Goal: Task Accomplishment & Management: Manage account settings

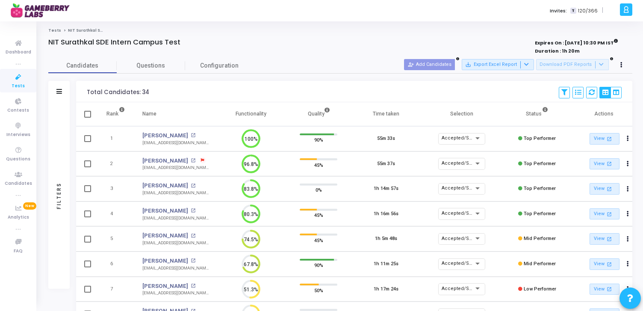
click at [320, 15] on div "Invites: T 120/366 |" at bounding box center [352, 10] width 532 height 21
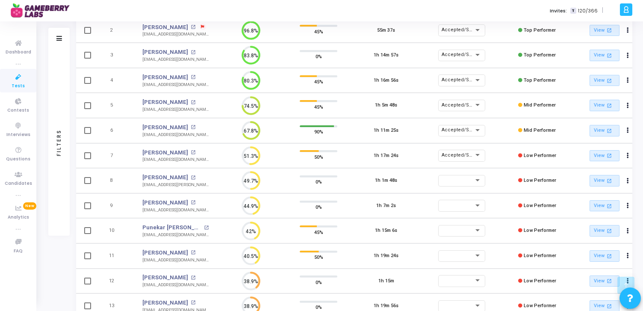
scroll to position [141, 0]
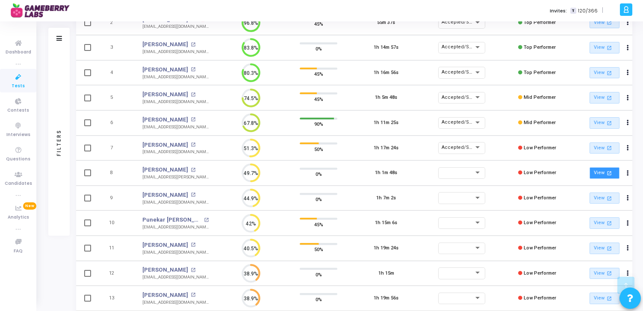
click at [600, 173] on link "View open_in_new" at bounding box center [605, 173] width 30 height 12
click at [600, 198] on link "View open_in_new" at bounding box center [605, 198] width 30 height 12
click at [600, 223] on link "View open_in_new" at bounding box center [605, 223] width 30 height 12
click at [599, 247] on link "View open_in_new" at bounding box center [605, 248] width 30 height 12
click at [464, 170] on div at bounding box center [458, 172] width 33 height 5
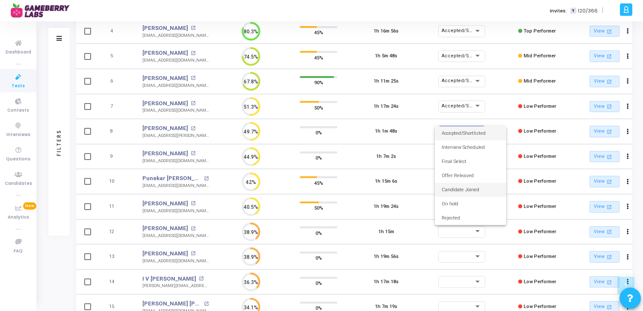
scroll to position [183, 0]
click at [466, 217] on span "Rejected" at bounding box center [471, 217] width 58 height 14
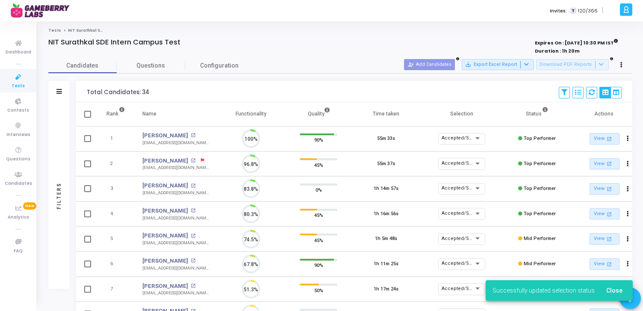
scroll to position [4, 4]
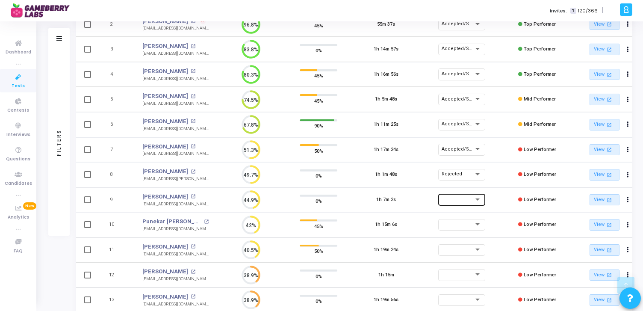
click at [465, 195] on div at bounding box center [462, 199] width 40 height 13
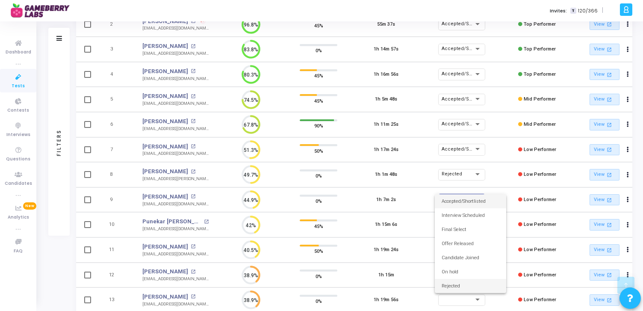
click at [468, 284] on span "Rejected" at bounding box center [471, 286] width 58 height 14
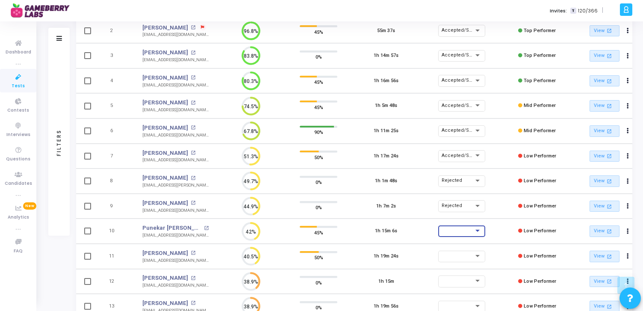
click at [467, 229] on div at bounding box center [458, 230] width 33 height 5
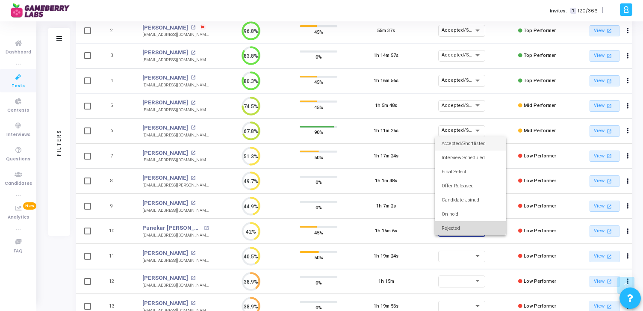
click at [456, 227] on span "Rejected" at bounding box center [471, 228] width 58 height 14
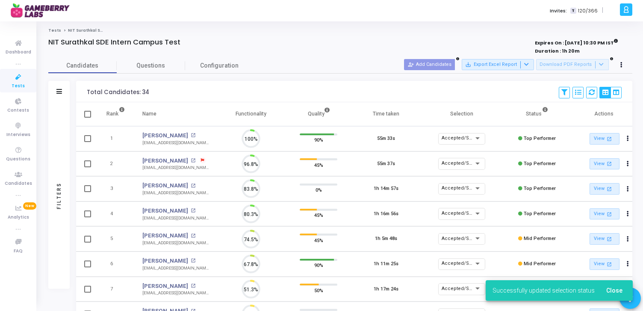
scroll to position [18, 22]
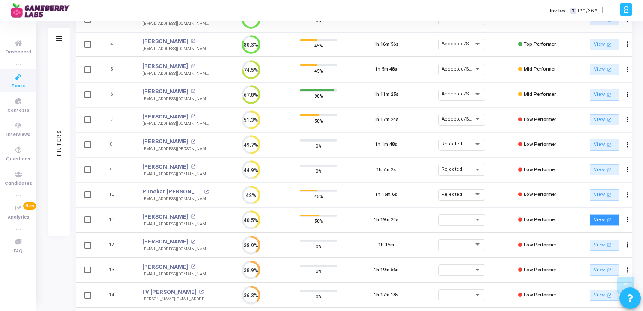
click at [604, 219] on link "View open_in_new" at bounding box center [605, 220] width 30 height 12
click at [476, 219] on div at bounding box center [478, 220] width 4 height 2
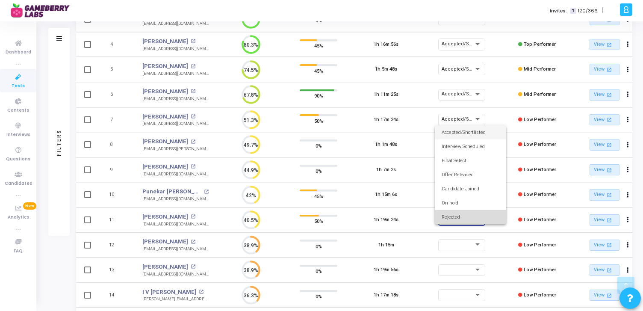
click at [476, 219] on span "Rejected" at bounding box center [471, 217] width 58 height 14
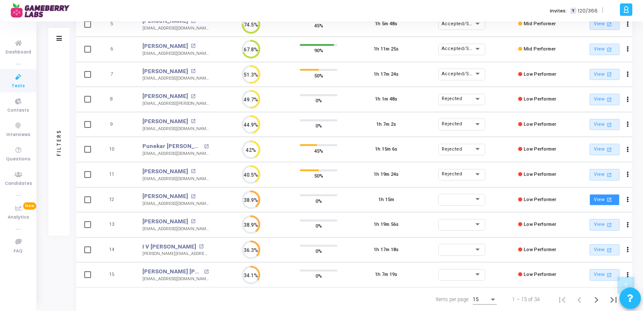
click at [604, 201] on link "View open_in_new" at bounding box center [605, 200] width 30 height 12
click at [600, 227] on link "View open_in_new" at bounding box center [605, 225] width 30 height 12
click at [600, 251] on link "View open_in_new" at bounding box center [605, 250] width 30 height 12
click at [601, 276] on link "View open_in_new" at bounding box center [605, 275] width 30 height 12
click at [469, 225] on div at bounding box center [458, 224] width 33 height 5
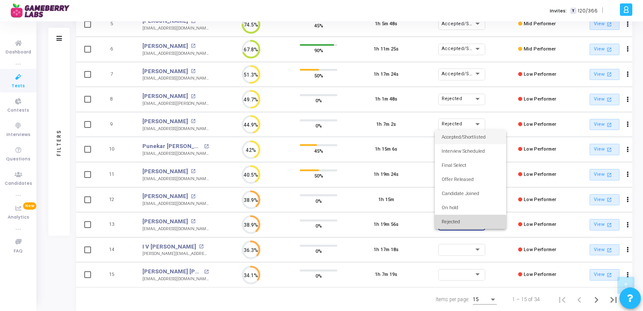
click at [470, 222] on span "Rejected" at bounding box center [471, 222] width 58 height 14
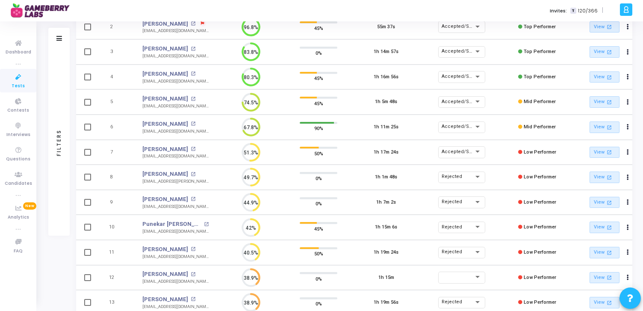
scroll to position [240, 0]
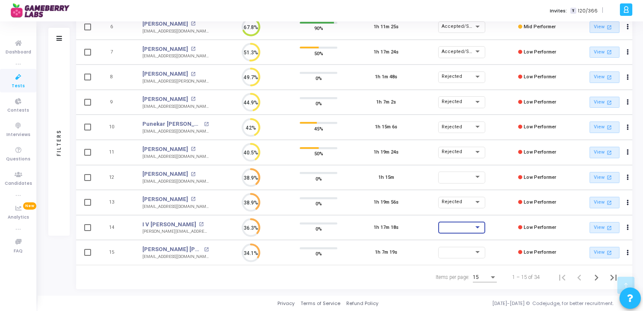
click at [472, 225] on div at bounding box center [458, 227] width 33 height 5
click at [471, 135] on span "Accepted/Shortlisted" at bounding box center [471, 136] width 58 height 14
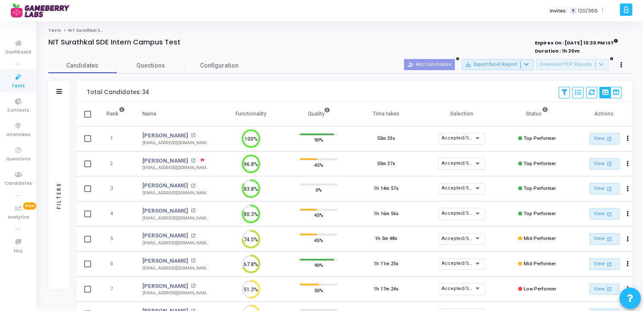
scroll to position [18, 22]
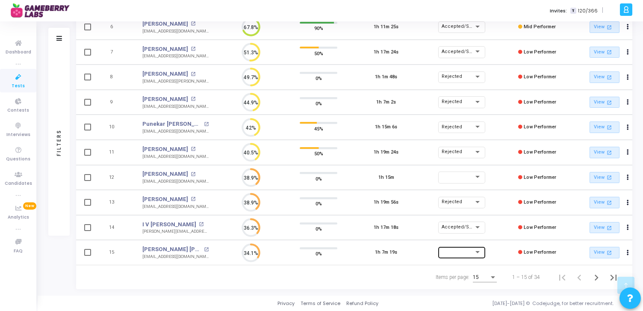
click at [470, 253] on div at bounding box center [462, 251] width 40 height 13
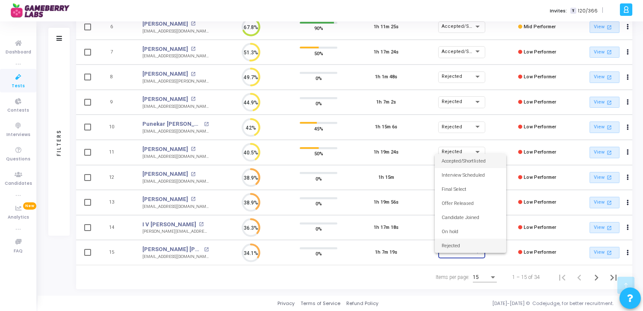
click at [470, 246] on span "Rejected" at bounding box center [471, 246] width 58 height 14
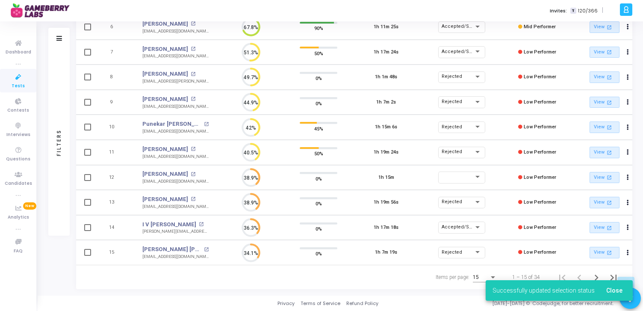
click at [597, 275] on div "Successfully updated selection status Close" at bounding box center [560, 290] width 168 height 41
click at [617, 290] on span "Close" at bounding box center [614, 290] width 16 height 7
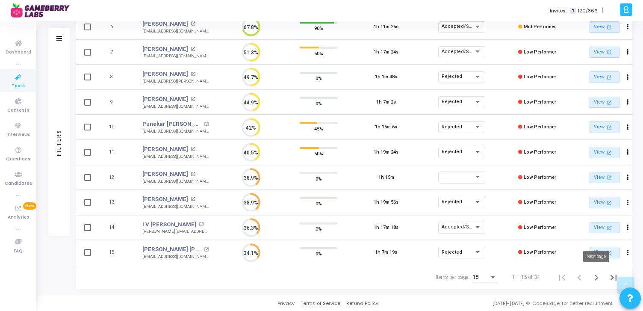
click at [598, 279] on icon "Next page" at bounding box center [597, 278] width 12 height 12
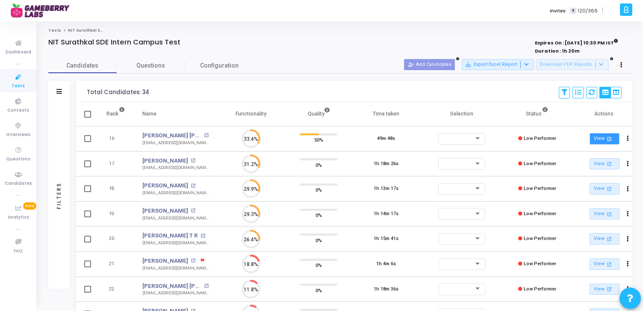
click at [606, 140] on mat-icon "open_in_new" at bounding box center [609, 138] width 7 height 7
click at [464, 134] on div at bounding box center [462, 138] width 40 height 13
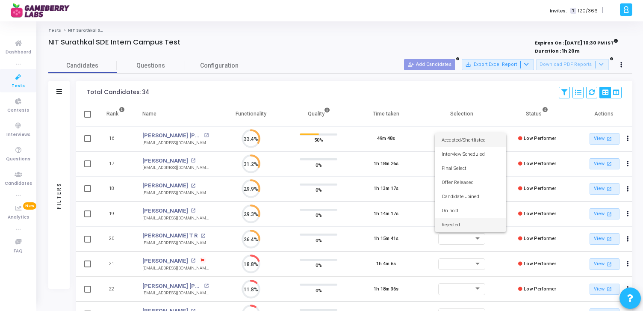
click at [465, 222] on span "Rejected" at bounding box center [471, 225] width 58 height 14
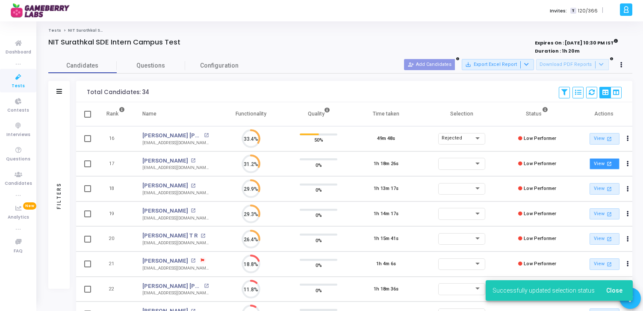
click at [597, 164] on link "View open_in_new" at bounding box center [605, 164] width 30 height 12
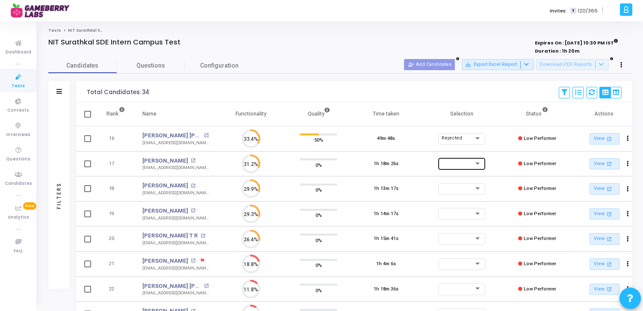
click at [462, 164] on div at bounding box center [458, 163] width 33 height 5
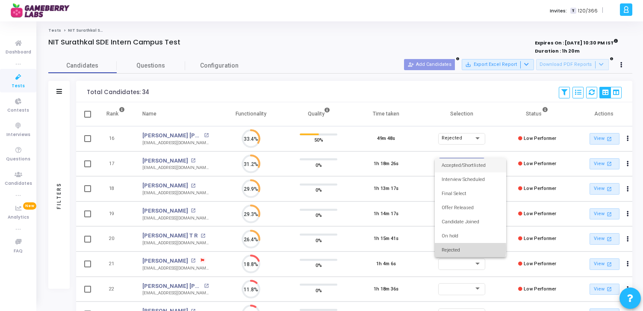
click at [453, 248] on span "Rejected" at bounding box center [471, 250] width 58 height 14
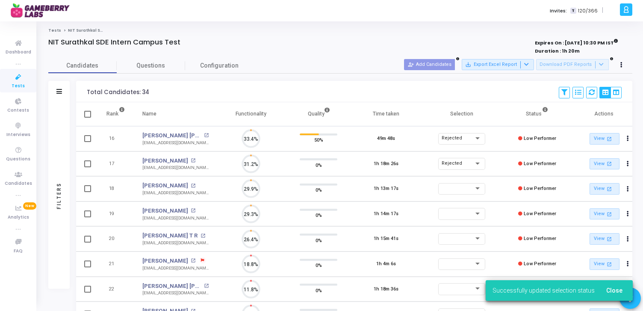
scroll to position [4, 4]
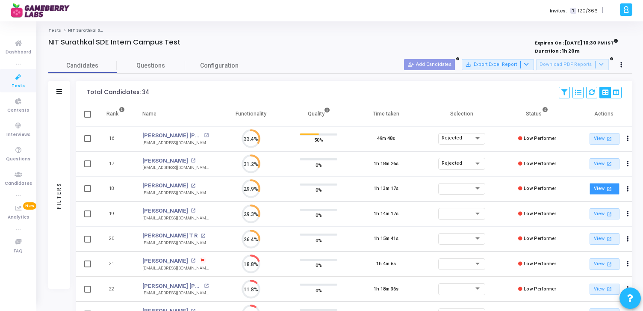
click at [606, 190] on mat-icon "open_in_new" at bounding box center [609, 188] width 7 height 7
click at [467, 189] on div at bounding box center [458, 188] width 33 height 5
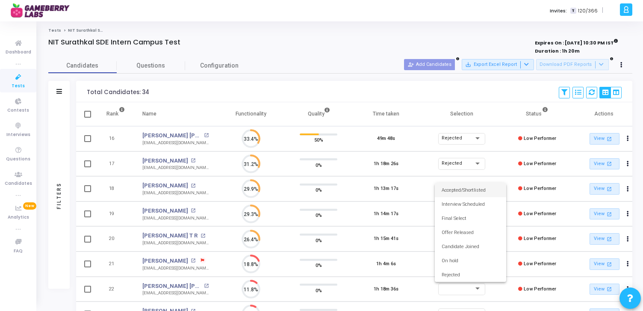
click at [474, 189] on span "Accepted/Shortlisted" at bounding box center [471, 190] width 58 height 14
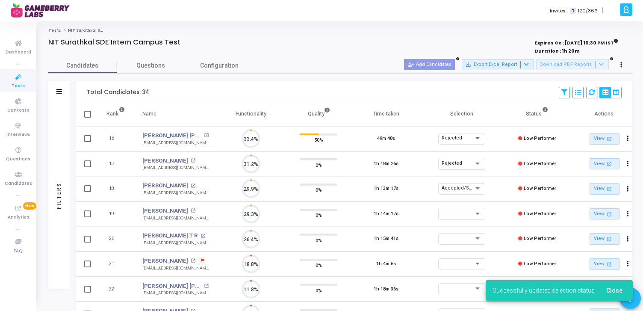
scroll to position [18, 22]
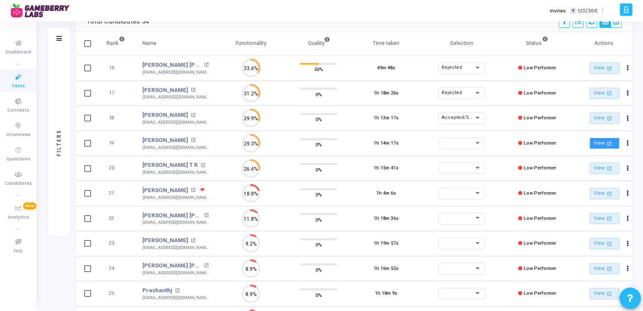
click at [600, 144] on link "View open_in_new" at bounding box center [605, 144] width 30 height 12
click at [458, 140] on div at bounding box center [462, 142] width 40 height 13
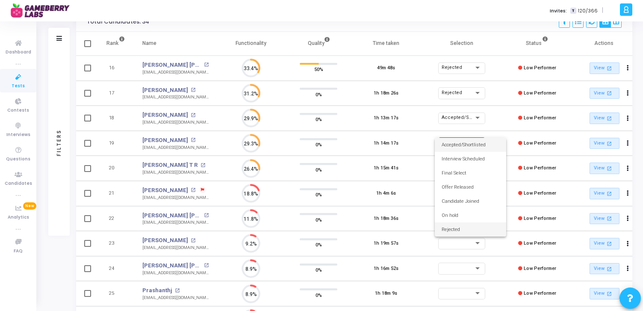
click at [474, 228] on span "Rejected" at bounding box center [471, 229] width 58 height 14
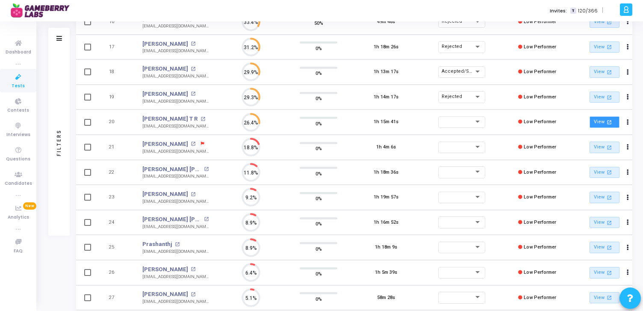
click at [602, 122] on link "View open_in_new" at bounding box center [605, 122] width 30 height 12
click at [466, 121] on div at bounding box center [458, 121] width 33 height 5
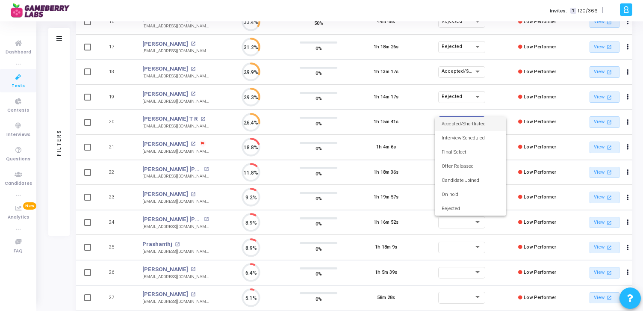
click at [473, 123] on span "Accepted/Shortlisted" at bounding box center [471, 124] width 58 height 14
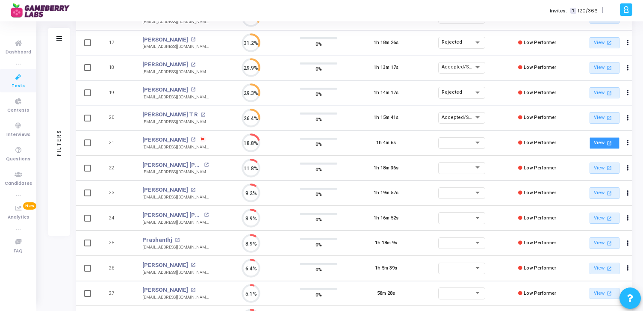
click at [602, 143] on link "View open_in_new" at bounding box center [605, 143] width 30 height 12
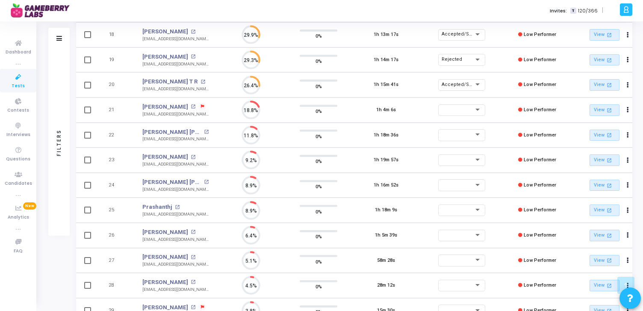
scroll to position [0, 0]
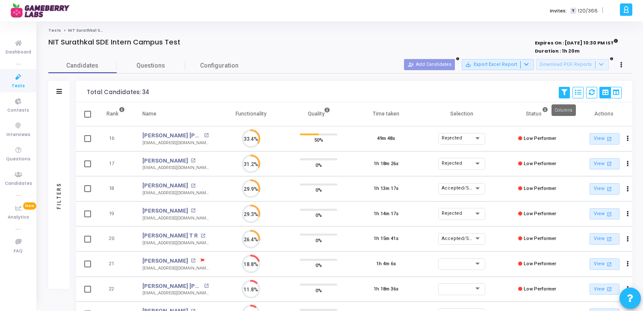
click at [566, 92] on icon at bounding box center [565, 92] width 6 height 6
click at [583, 109] on button "Save View" at bounding box center [591, 110] width 66 height 14
click at [461, 113] on th "Selection" at bounding box center [461, 114] width 83 height 24
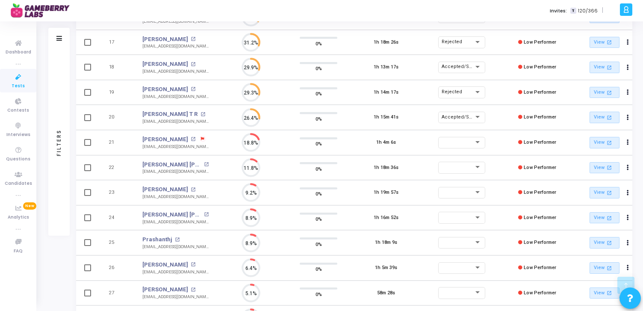
scroll to position [240, 0]
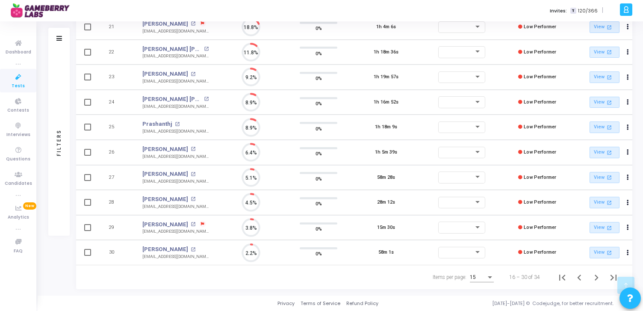
click at [473, 279] on span "15" at bounding box center [473, 277] width 6 height 6
click at [477, 255] on span "25" at bounding box center [482, 256] width 24 height 15
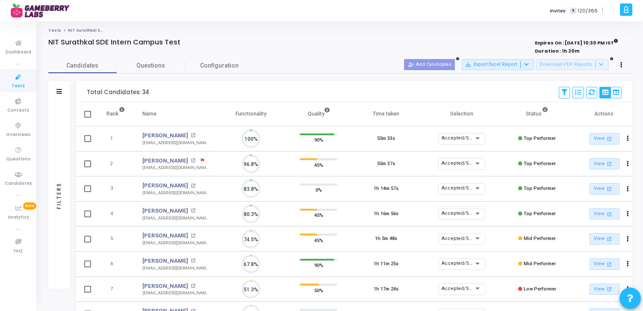
scroll to position [18, 22]
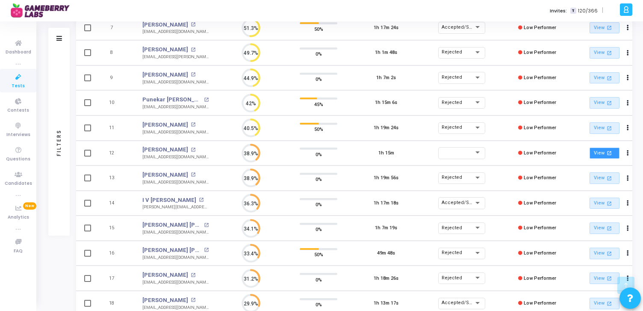
click at [603, 152] on link "View open_in_new" at bounding box center [605, 154] width 30 height 12
click at [462, 151] on div at bounding box center [458, 152] width 33 height 5
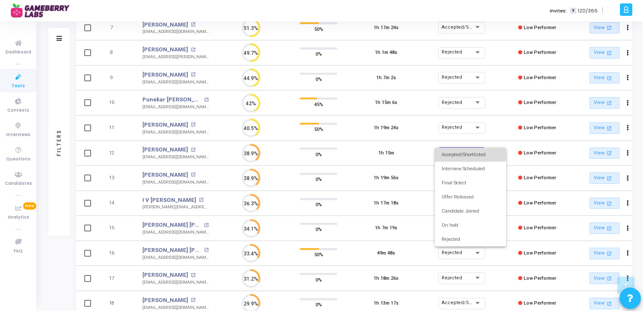
click at [463, 153] on span "Accepted/Shortlisted" at bounding box center [471, 155] width 58 height 14
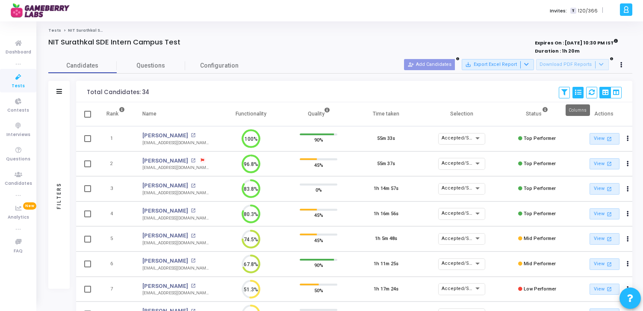
click at [577, 93] on icon at bounding box center [578, 92] width 6 height 6
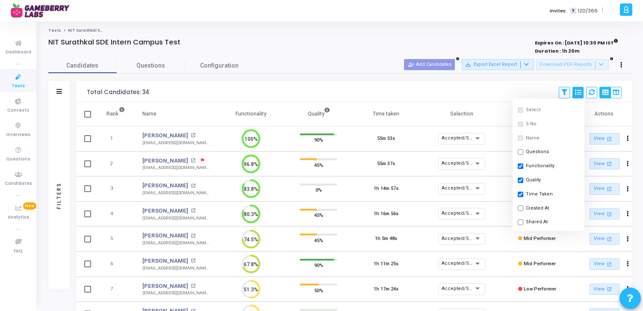
click at [577, 93] on icon at bounding box center [578, 92] width 6 height 6
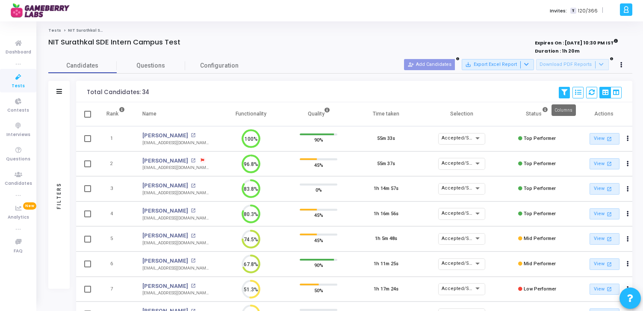
click at [567, 93] on button at bounding box center [564, 93] width 11 height 12
click at [594, 109] on button "Save View" at bounding box center [591, 110] width 66 height 14
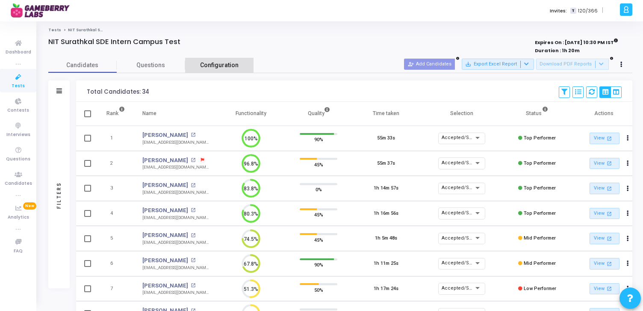
click at [206, 62] on span "Configuration" at bounding box center [219, 65] width 38 height 9
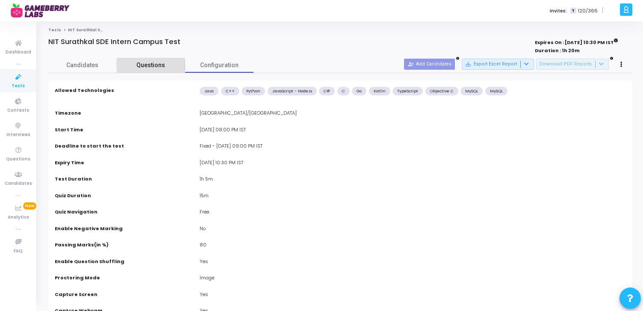
click at [137, 64] on span "Questions" at bounding box center [151, 65] width 68 height 9
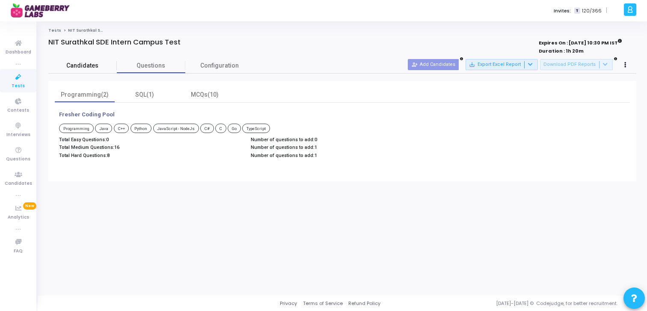
click at [87, 64] on span "Candidates" at bounding box center [82, 65] width 68 height 9
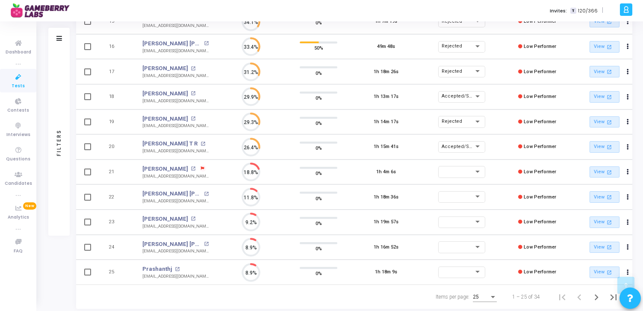
scroll to position [491, 0]
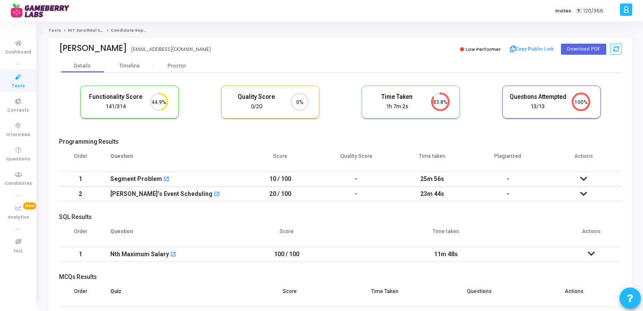
click at [585, 177] on icon at bounding box center [583, 179] width 7 height 6
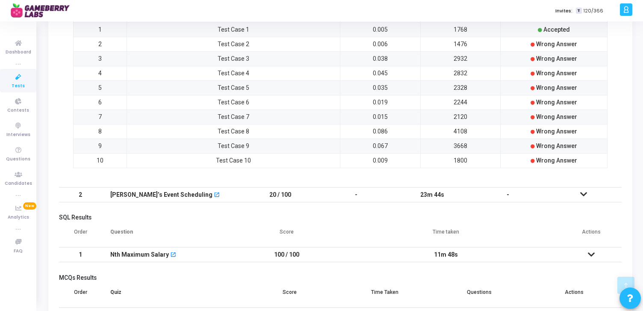
click at [584, 192] on icon at bounding box center [583, 194] width 7 height 6
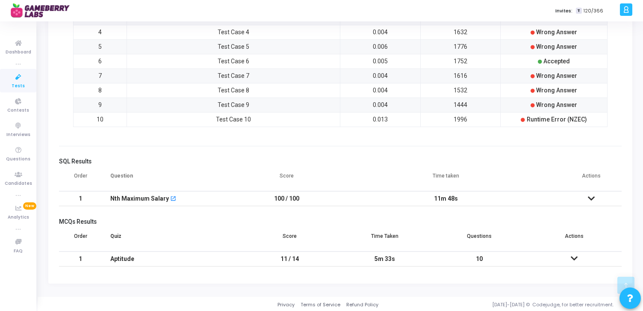
scroll to position [355, 0]
click at [593, 194] on icon at bounding box center [591, 197] width 7 height 6
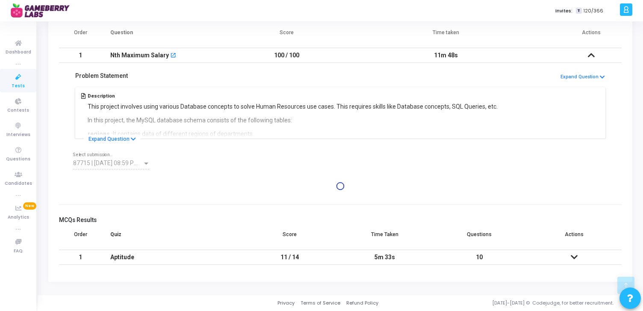
scroll to position [523, 0]
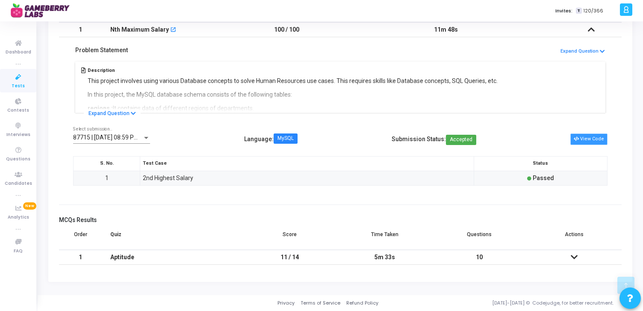
click at [589, 138] on button "View Code" at bounding box center [589, 138] width 37 height 11
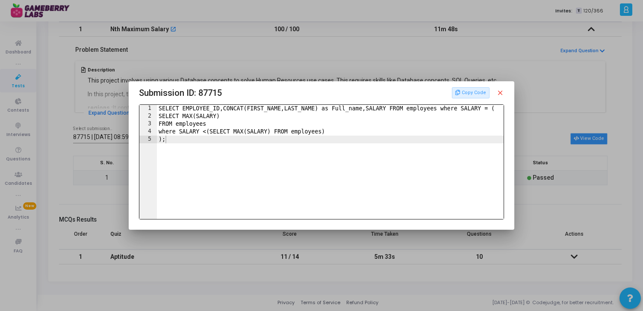
scroll to position [0, 0]
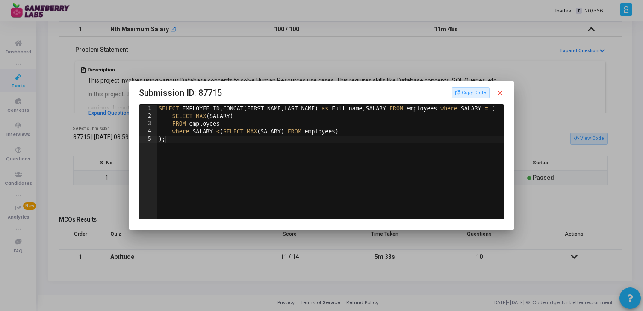
click at [503, 93] on mat-icon "close" at bounding box center [501, 93] width 8 height 8
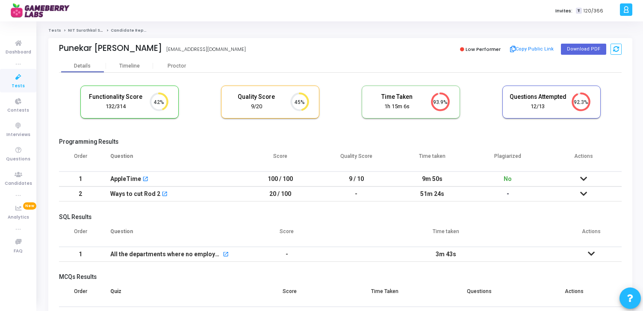
click at [305, 7] on div "Invites: T 120/366" at bounding box center [352, 10] width 532 height 21
click at [315, 21] on div "Invites: T 120/366" at bounding box center [352, 10] width 532 height 21
click at [312, 26] on div "Tests NIT Surathkal SDE Intern Campus Test Candidate Report Punekar Pranil Prak…" at bounding box center [341, 186] width 606 height 331
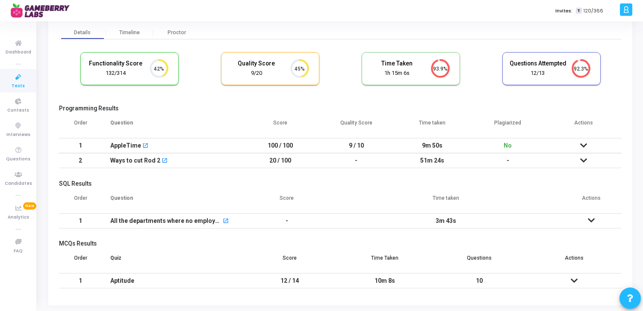
scroll to position [31, 0]
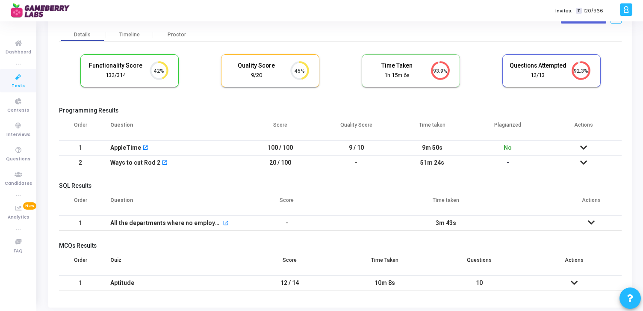
click at [583, 145] on icon at bounding box center [583, 148] width 7 height 6
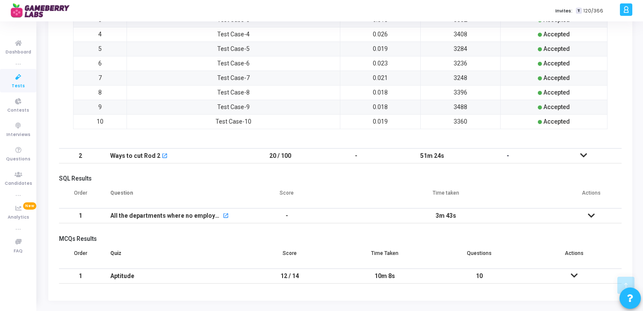
scroll to position [339, 0]
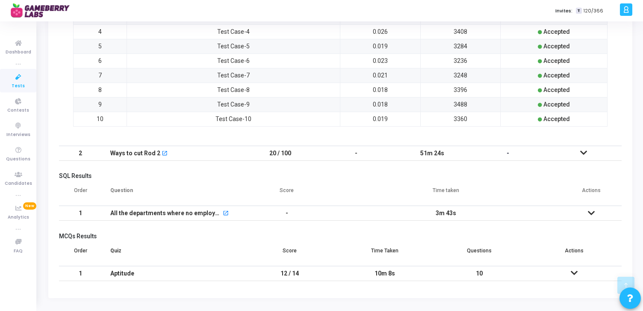
click at [583, 151] on icon at bounding box center [583, 153] width 7 height 6
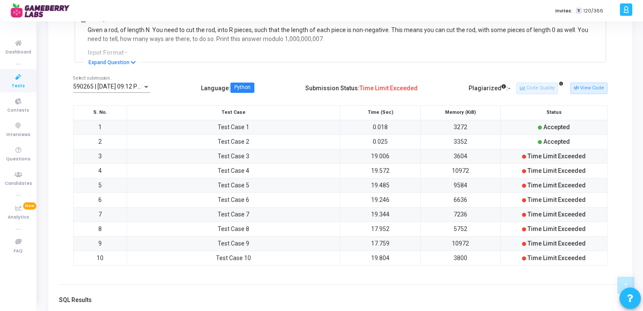
scroll to position [212, 0]
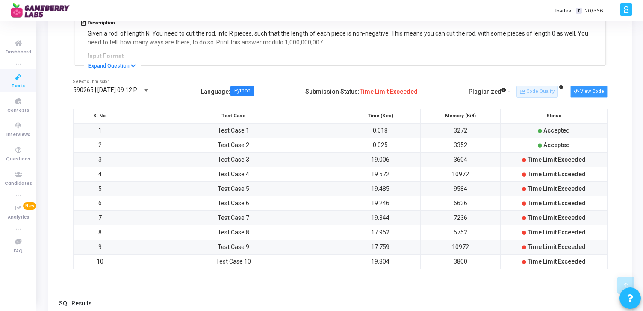
click at [593, 94] on button "View Code" at bounding box center [589, 91] width 37 height 11
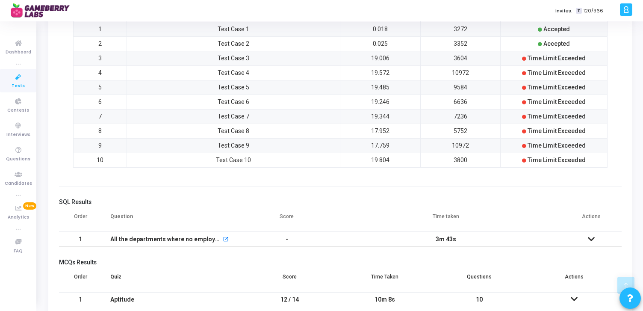
scroll to position [355, 0]
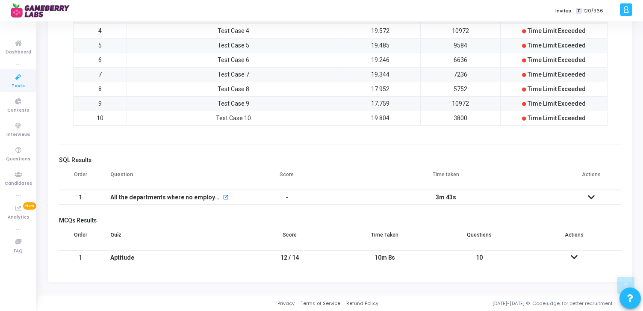
click at [593, 197] on icon at bounding box center [591, 197] width 7 height 6
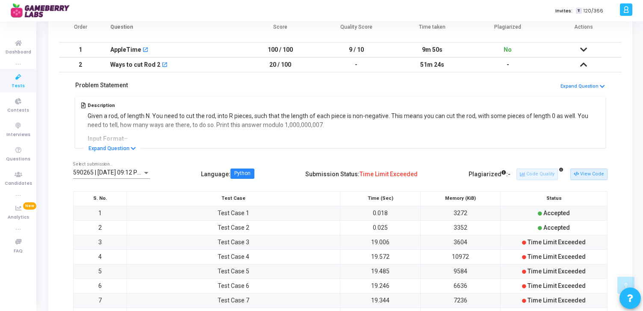
scroll to position [0, 0]
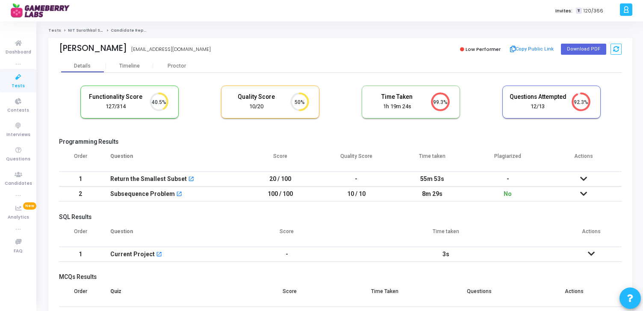
click at [260, 140] on h5 "Programming Results" at bounding box center [340, 141] width 563 height 7
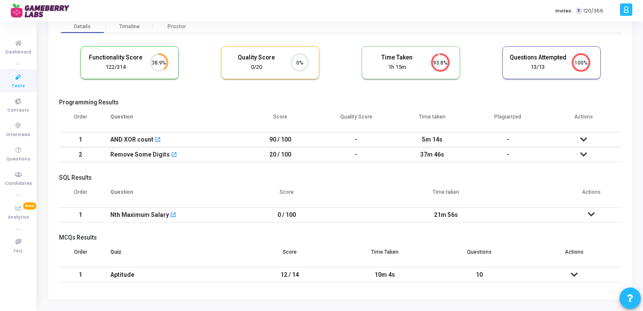
scroll to position [57, 0]
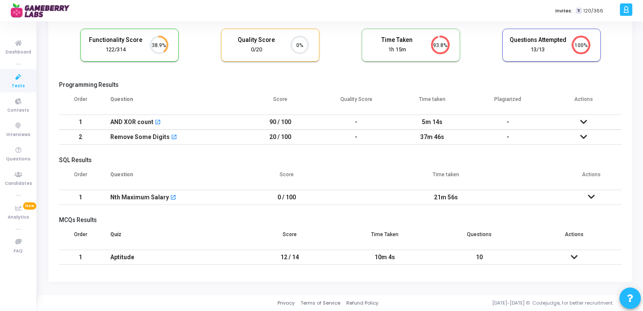
click at [585, 123] on icon at bounding box center [583, 122] width 7 height 6
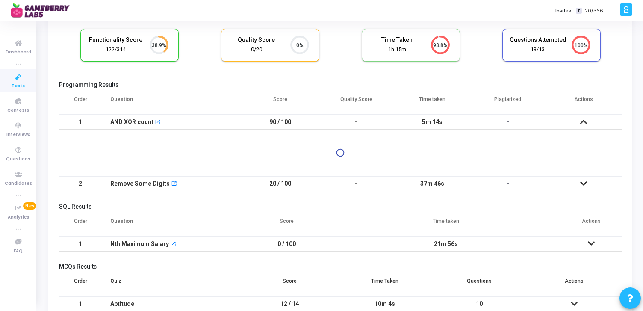
click at [584, 180] on icon at bounding box center [583, 183] width 7 height 6
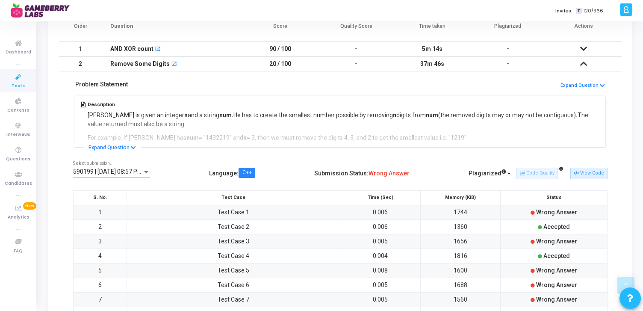
scroll to position [126, 0]
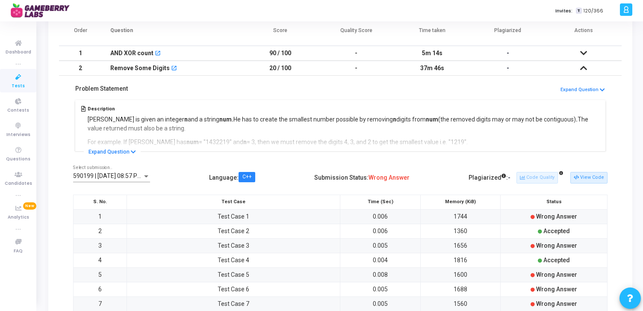
click at [584, 50] on icon at bounding box center [583, 53] width 7 height 6
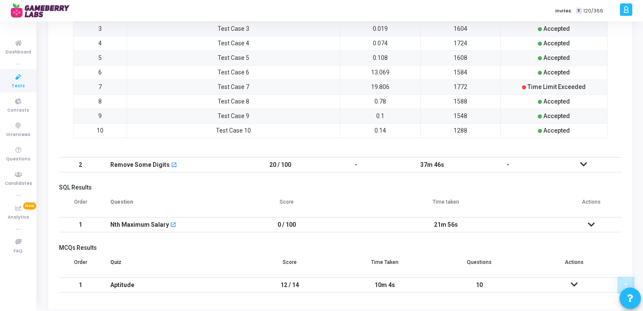
scroll to position [355, 0]
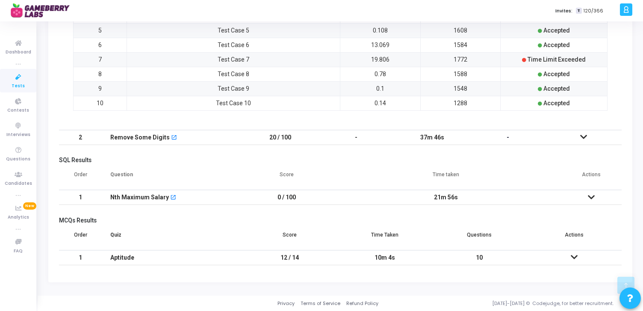
click at [592, 195] on icon at bounding box center [591, 197] width 7 height 6
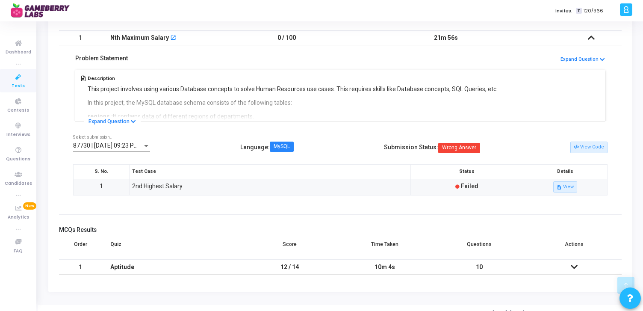
scroll to position [525, 0]
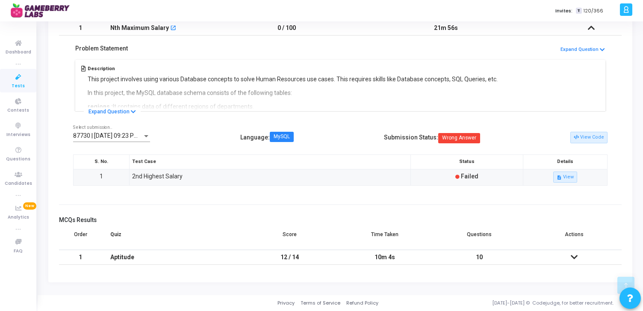
click at [577, 257] on icon at bounding box center [574, 257] width 7 height 6
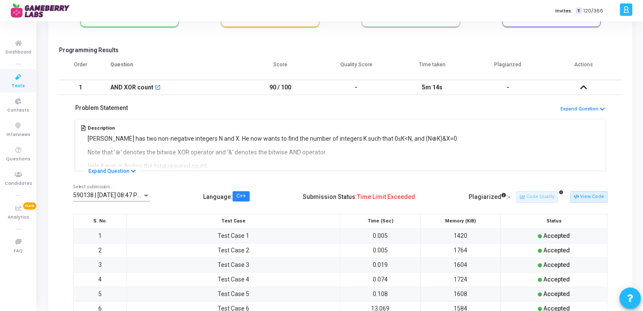
scroll to position [0, 0]
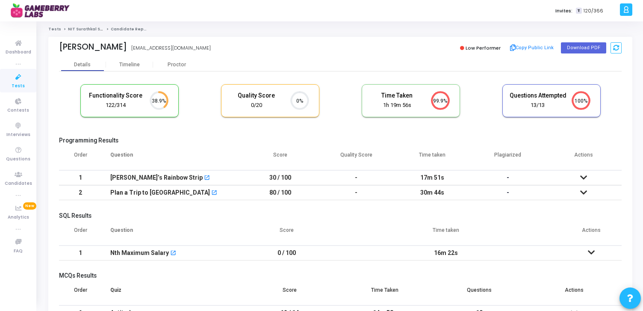
scroll to position [57, 0]
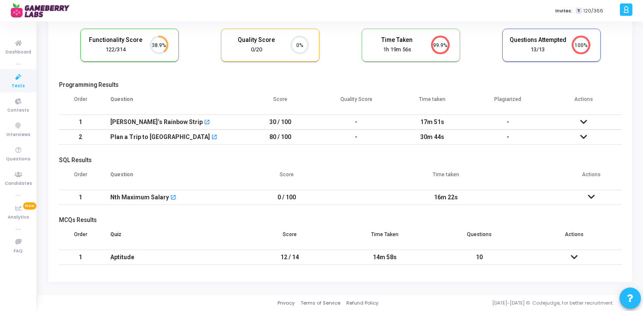
click at [584, 121] on icon at bounding box center [583, 122] width 7 height 6
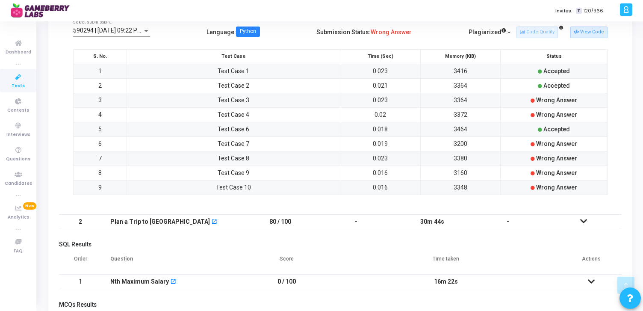
scroll to position [263, 0]
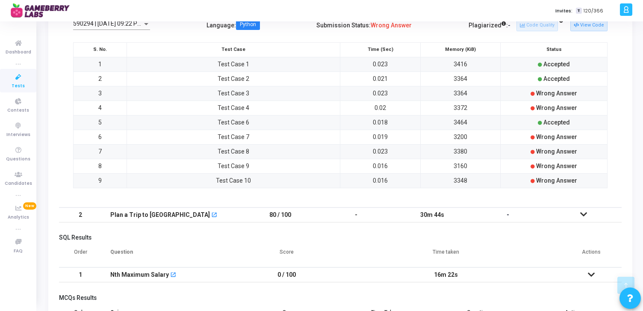
click at [587, 213] on icon at bounding box center [583, 214] width 7 height 6
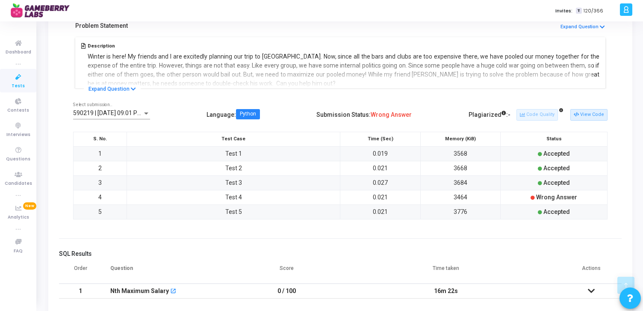
scroll to position [198, 0]
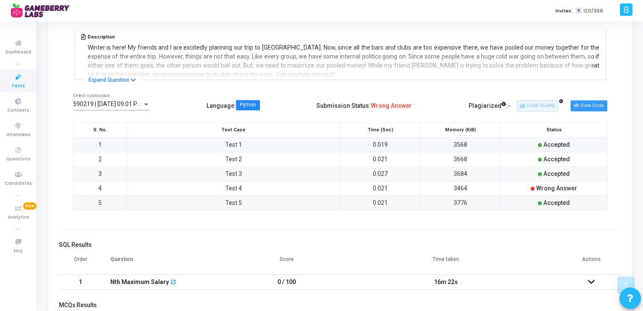
click at [587, 104] on button "View Code" at bounding box center [589, 105] width 37 height 11
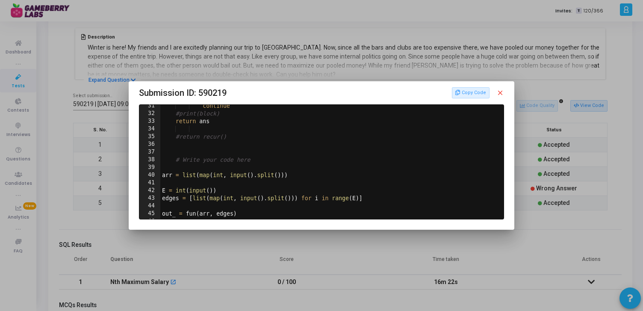
scroll to position [255, 0]
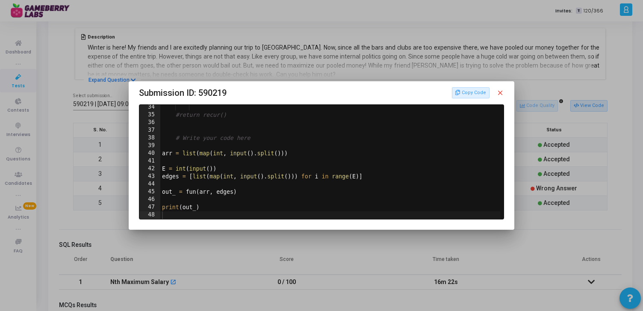
click at [380, 71] on div at bounding box center [321, 155] width 643 height 311
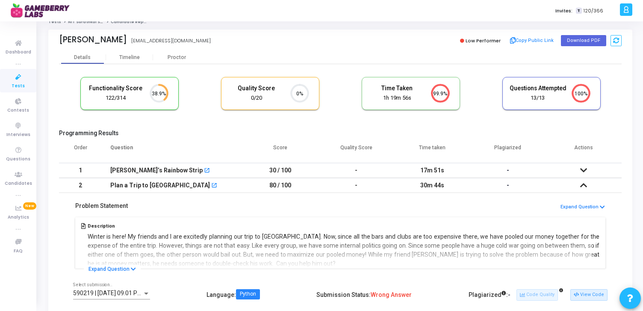
scroll to position [7, 0]
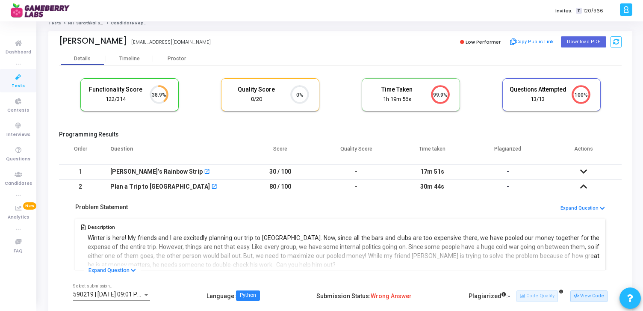
click at [584, 172] on icon at bounding box center [583, 172] width 7 height 6
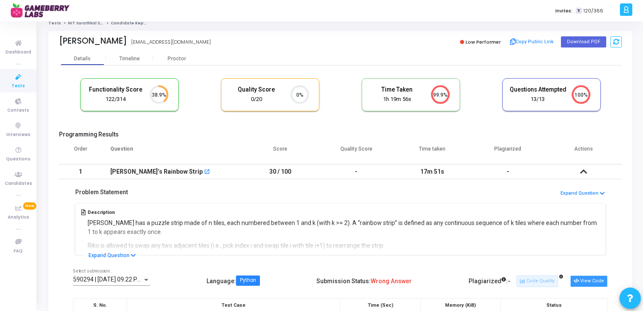
click at [591, 278] on button "View Code" at bounding box center [589, 280] width 37 height 11
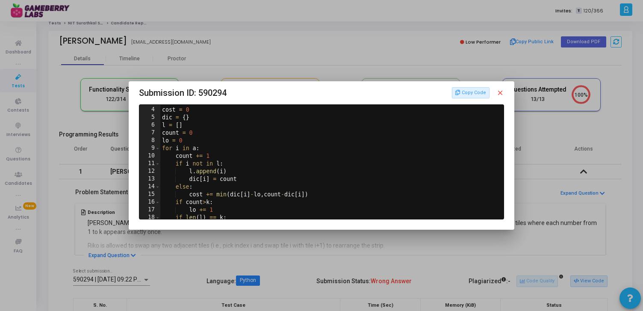
scroll to position [0, 0]
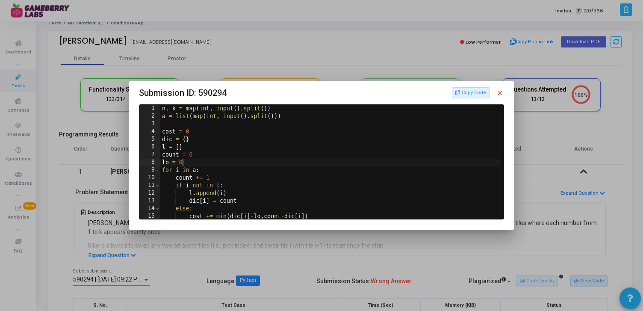
click at [291, 166] on div "n , k = map ( int , input ( ) . split ( )) a = list ( map ( int , input ( ) . s…" at bounding box center [331, 170] width 342 height 130
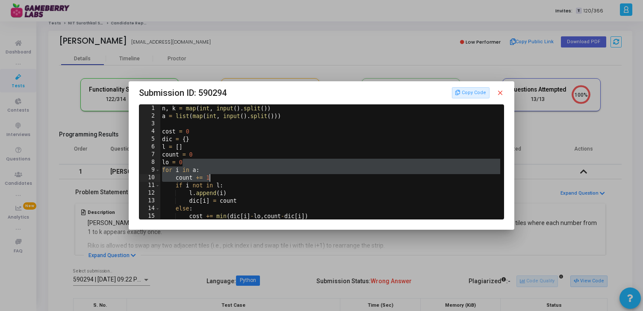
drag, startPoint x: 305, startPoint y: 164, endPoint x: 318, endPoint y: 196, distance: 34.4
click at [318, 196] on div "n , k = map ( int , input ( ) . split ( )) a = list ( map ( int , input ( ) . s…" at bounding box center [331, 170] width 342 height 130
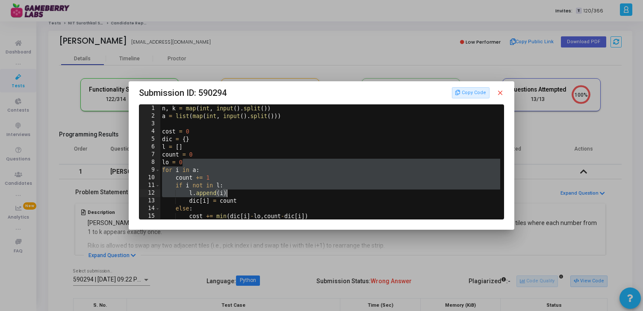
click at [324, 193] on div "n , k = map ( int , input ( ) . split ( )) a = list ( map ( int , input ( ) . s…" at bounding box center [331, 170] width 342 height 130
type textarea "l.append(i)"
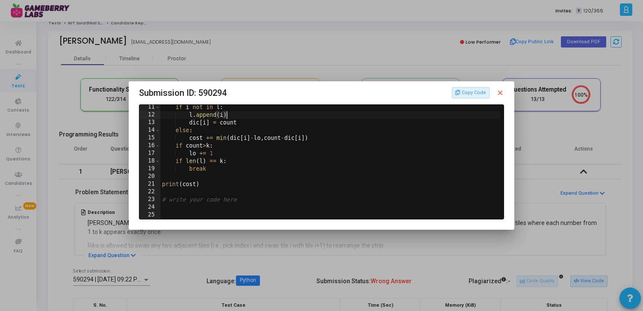
click at [503, 93] on mat-icon "close" at bounding box center [501, 93] width 8 height 8
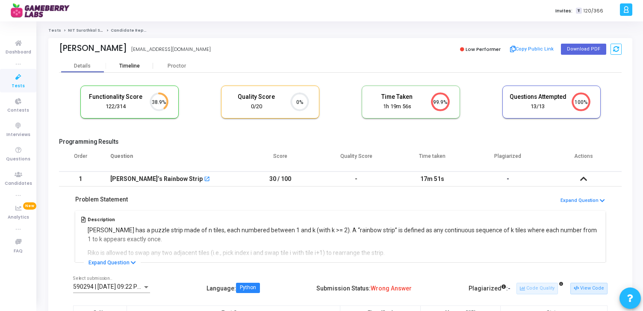
click at [130, 63] on div "Timeline" at bounding box center [129, 66] width 21 height 6
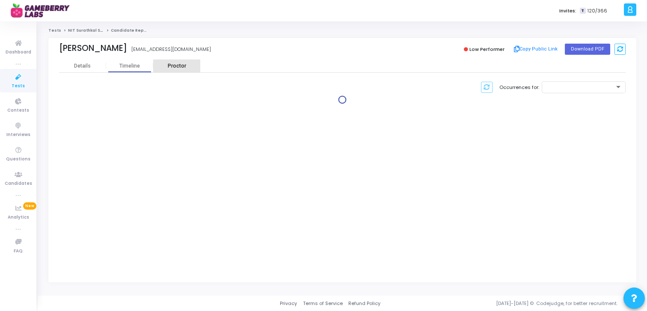
click at [174, 61] on div "Proctor" at bounding box center [176, 65] width 47 height 13
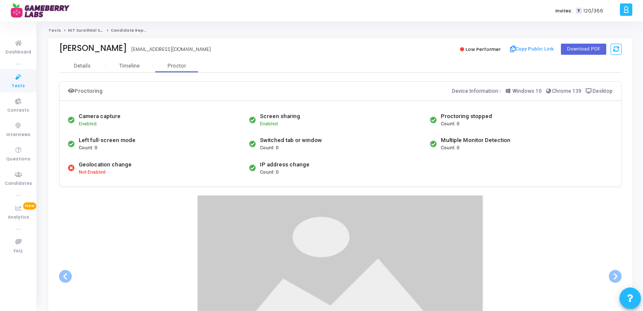
click at [75, 57] on div "Shrinivas G Sattigeri shrigs03@gmail.com Low Performer Copy Public Link Downloa…" at bounding box center [340, 48] width 563 height 21
click at [83, 68] on div "Details" at bounding box center [82, 66] width 17 height 6
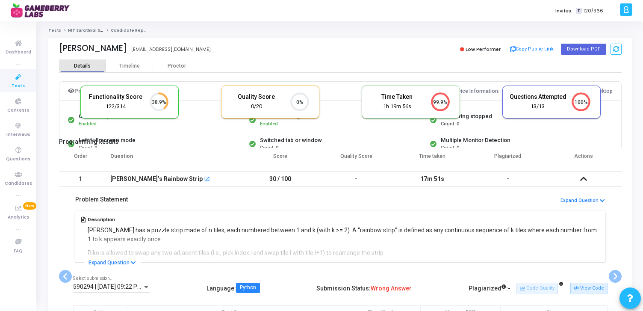
scroll to position [4, 4]
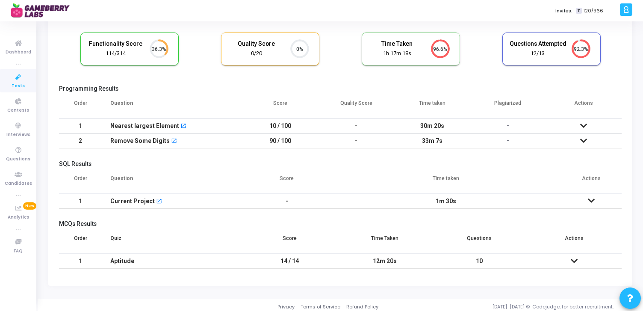
scroll to position [57, 0]
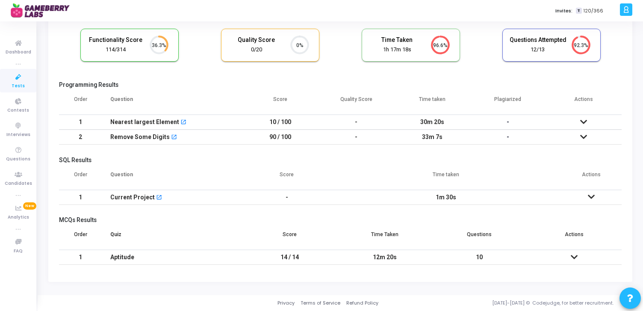
click at [583, 121] on icon at bounding box center [583, 122] width 7 height 6
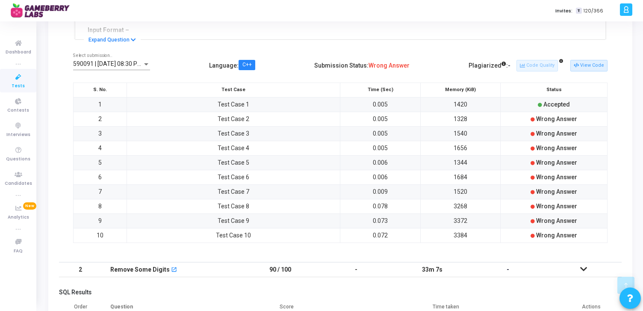
scroll to position [225, 0]
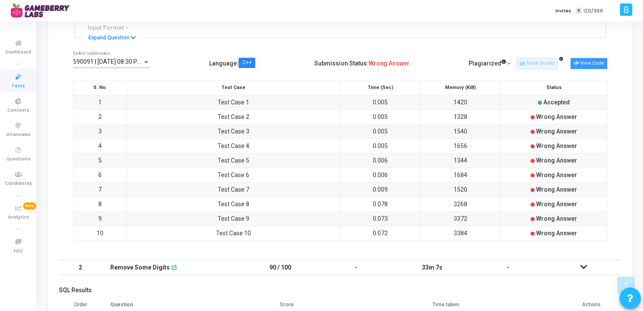
click at [593, 67] on button "View Code" at bounding box center [589, 63] width 37 height 11
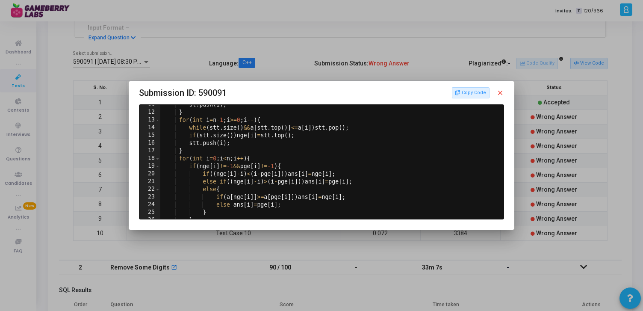
scroll to position [0, 0]
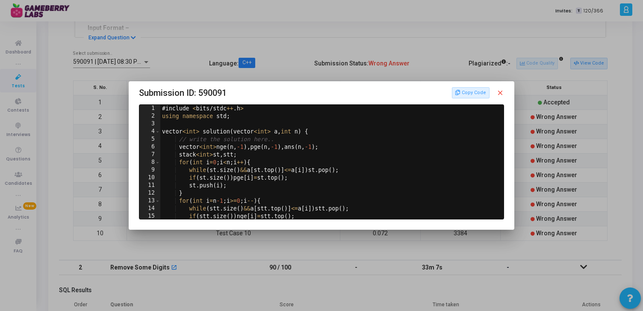
click at [502, 92] on mat-icon "close" at bounding box center [501, 93] width 8 height 8
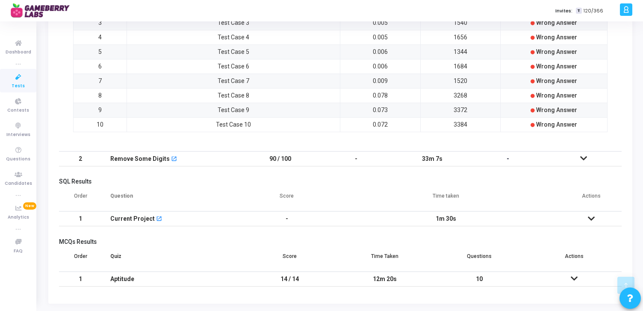
scroll to position [347, 0]
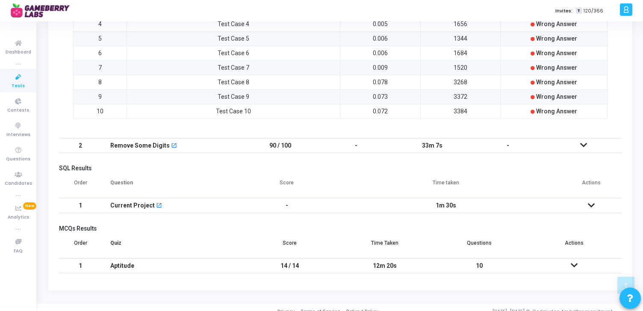
click at [586, 145] on icon at bounding box center [583, 145] width 7 height 6
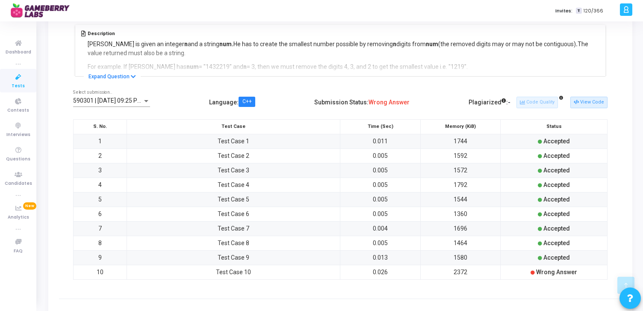
scroll to position [160, 0]
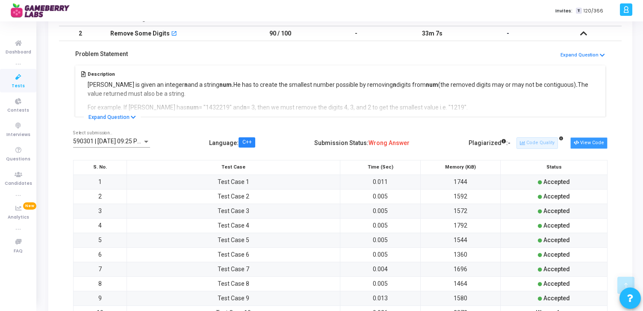
click at [596, 143] on button "View Code" at bounding box center [589, 142] width 37 height 11
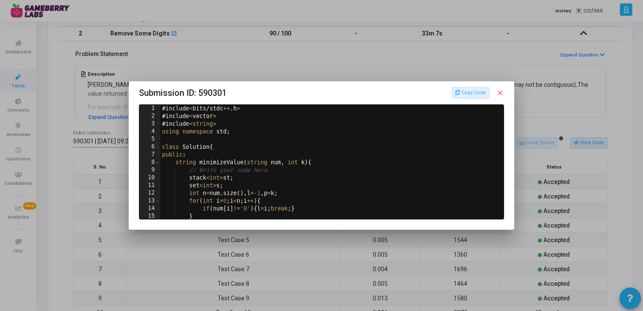
scroll to position [0, 0]
click at [500, 92] on mat-icon "close" at bounding box center [501, 93] width 8 height 8
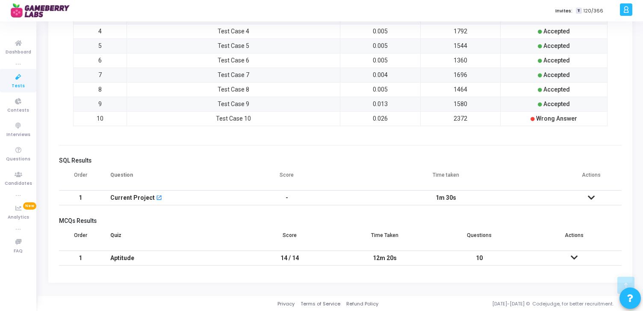
scroll to position [355, 0]
click at [591, 197] on icon at bounding box center [591, 197] width 7 height 6
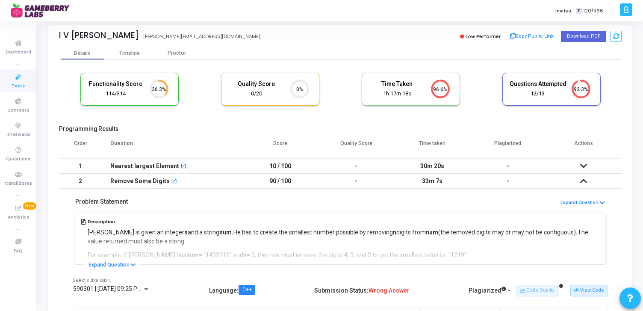
scroll to position [0, 0]
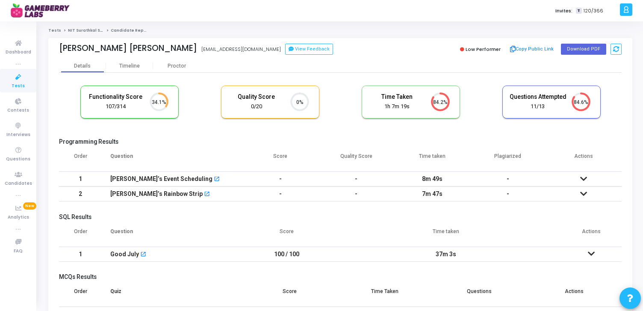
click at [588, 180] on td at bounding box center [584, 179] width 76 height 15
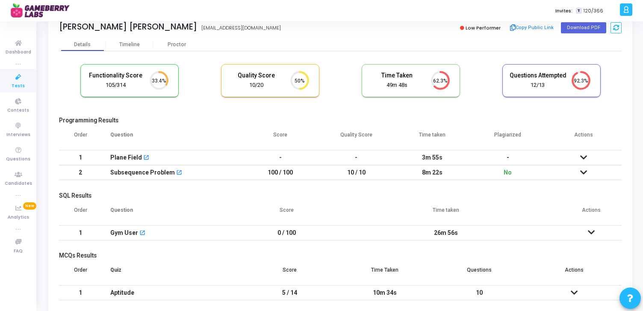
scroll to position [20, 0]
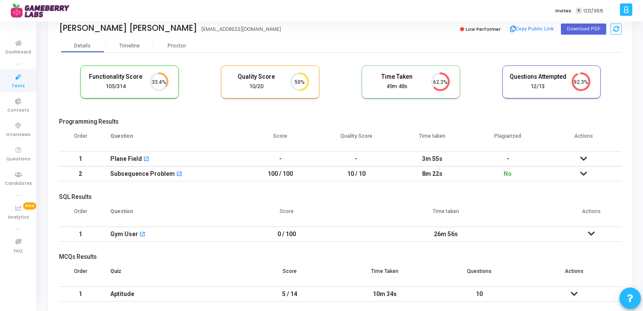
click at [585, 172] on icon at bounding box center [583, 174] width 7 height 6
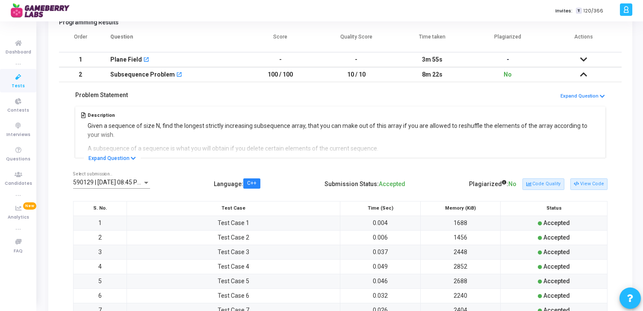
scroll to position [118, 0]
click at [579, 185] on icon at bounding box center [576, 185] width 5 height 5
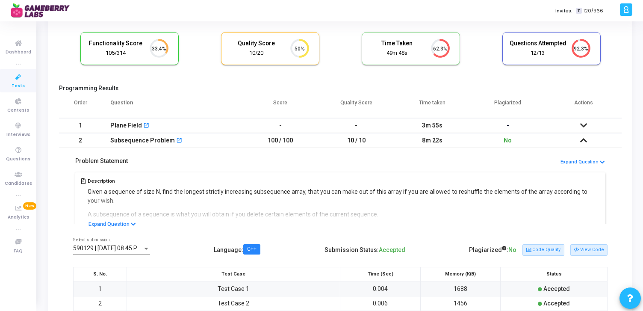
scroll to position [51, 0]
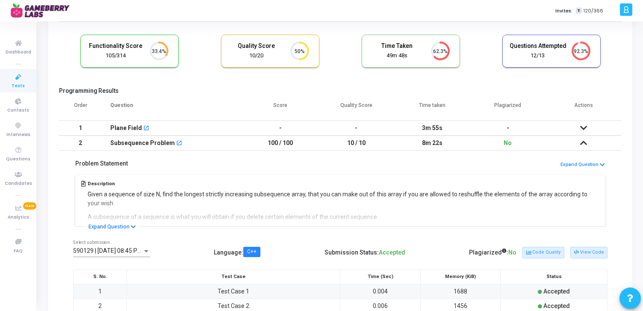
click at [586, 125] on icon at bounding box center [583, 128] width 7 height 6
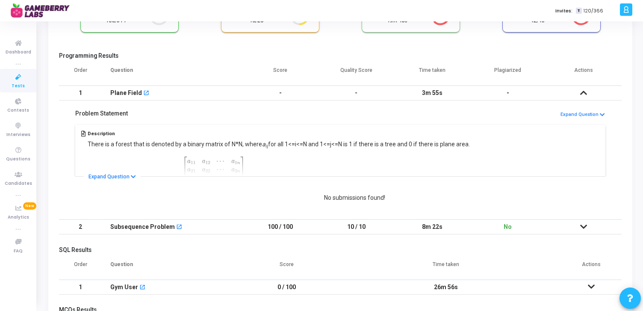
scroll to position [90, 0]
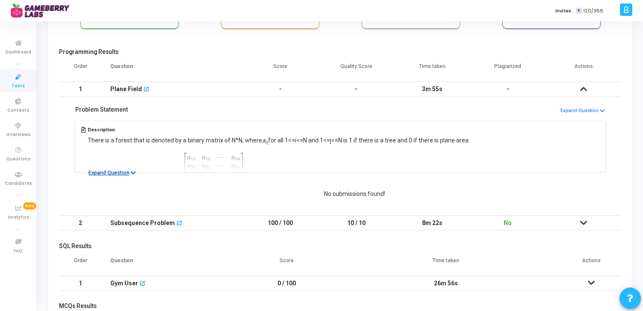
click at [131, 171] on icon at bounding box center [133, 173] width 5 height 6
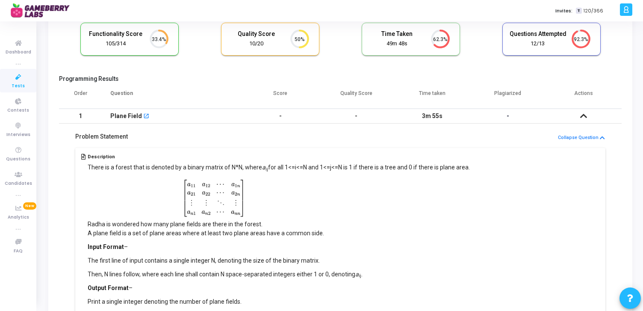
scroll to position [0, 0]
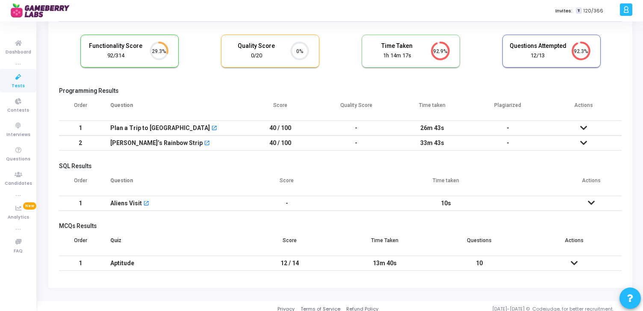
scroll to position [57, 0]
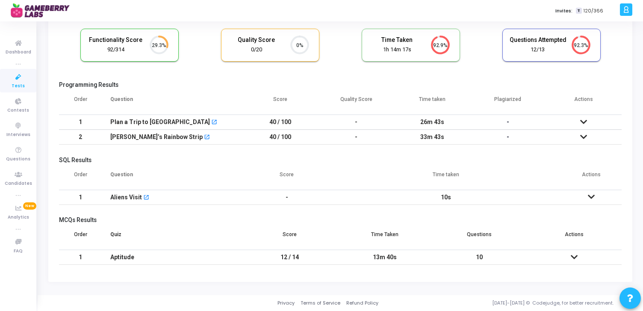
click at [583, 121] on icon at bounding box center [583, 122] width 7 height 6
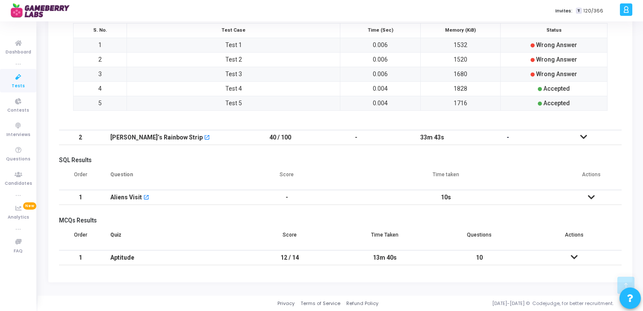
scroll to position [0, 0]
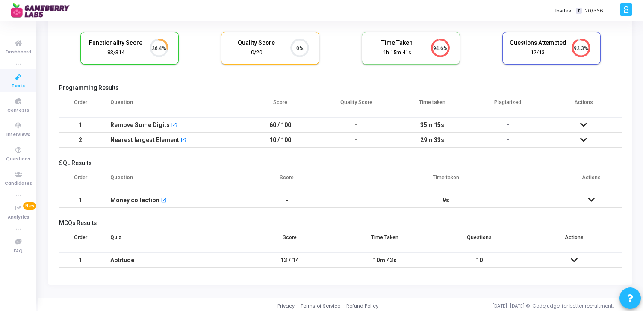
scroll to position [57, 0]
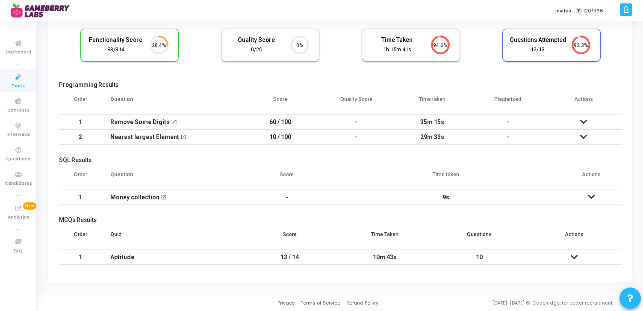
click at [583, 121] on icon at bounding box center [583, 122] width 7 height 6
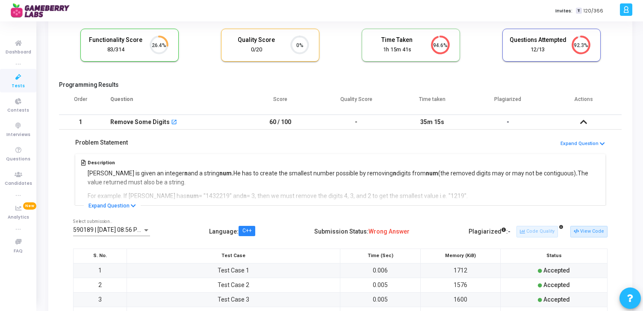
click at [584, 121] on icon at bounding box center [583, 122] width 7 height 6
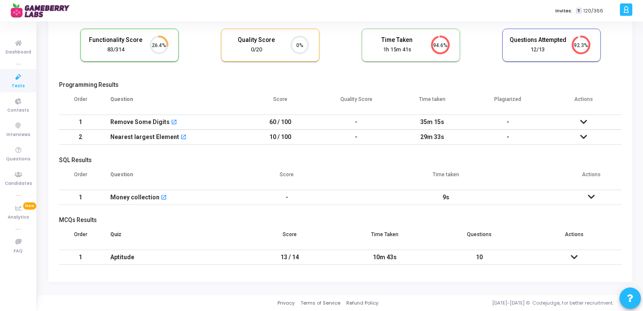
click at [583, 136] on icon at bounding box center [583, 137] width 7 height 6
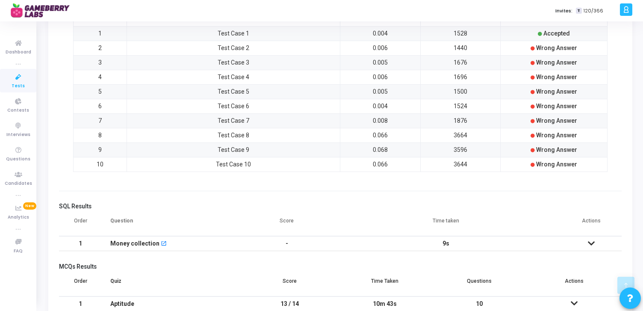
scroll to position [355, 0]
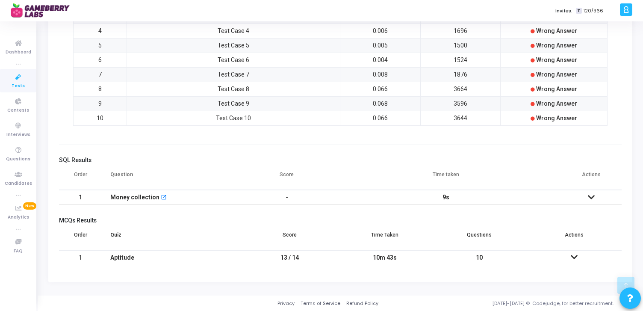
click at [591, 196] on icon at bounding box center [591, 197] width 7 height 6
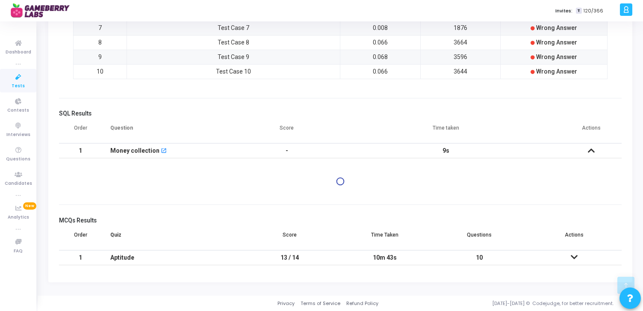
scroll to position [0, 0]
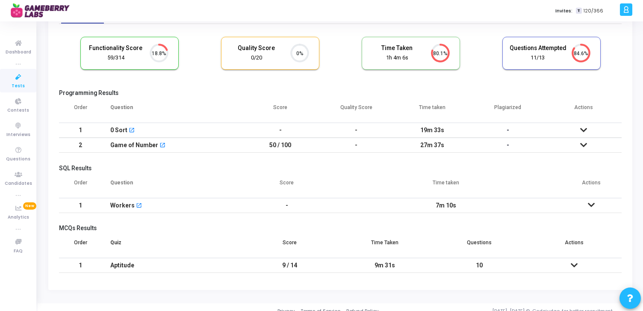
scroll to position [57, 0]
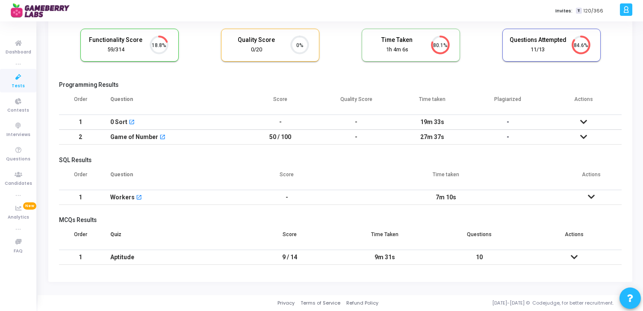
click at [582, 122] on icon at bounding box center [583, 122] width 7 height 6
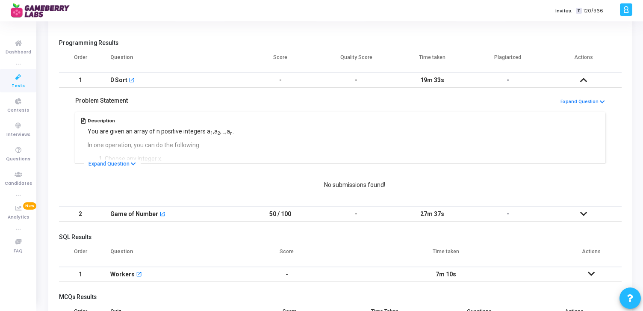
scroll to position [125, 0]
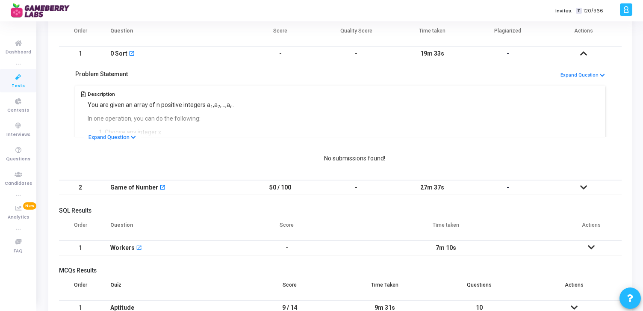
click at [586, 188] on icon at bounding box center [583, 187] width 7 height 6
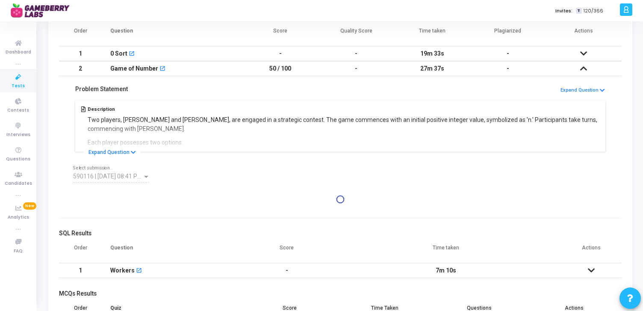
scroll to position [0, 0]
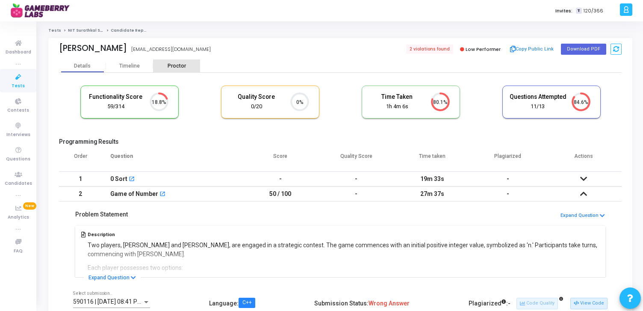
click at [178, 66] on div "Proctor" at bounding box center [176, 66] width 47 height 6
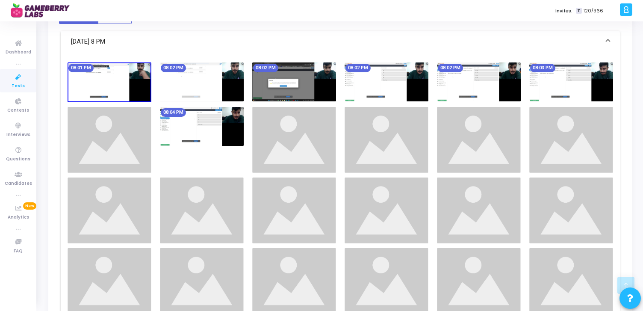
scroll to position [359, 0]
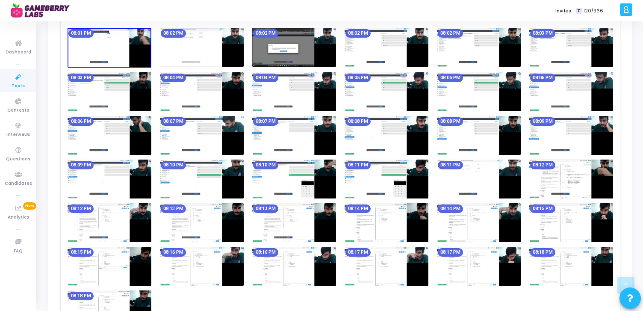
click at [327, 88] on img at bounding box center [294, 91] width 84 height 39
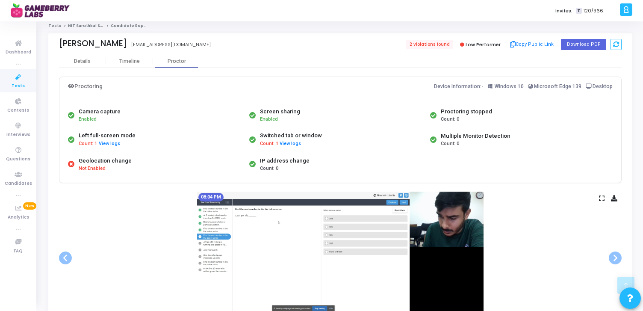
scroll to position [0, 0]
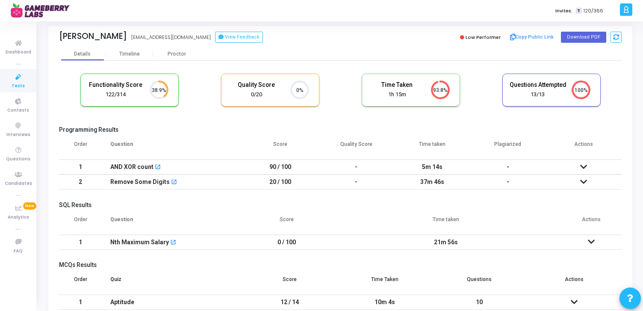
scroll to position [11, 0]
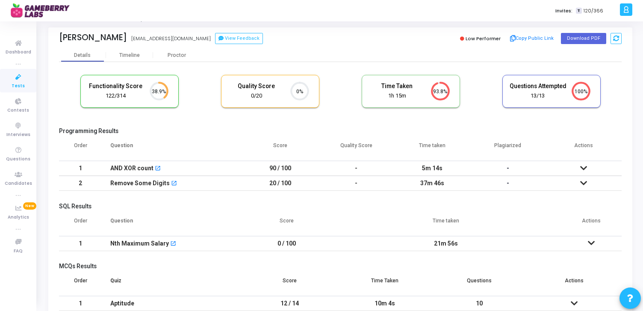
click at [584, 181] on icon at bounding box center [583, 183] width 7 height 6
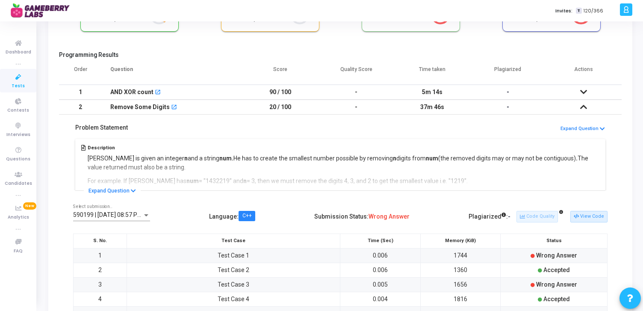
scroll to position [0, 0]
